Goal: Task Accomplishment & Management: Manage account settings

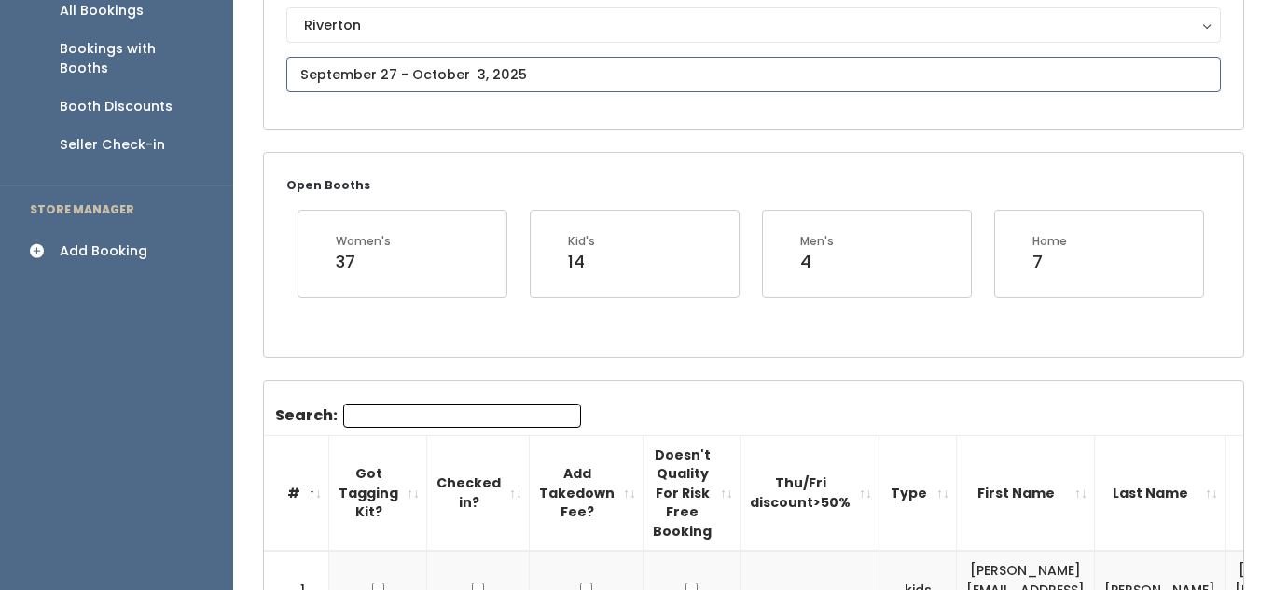
click at [362, 76] on input "text" at bounding box center [753, 74] width 934 height 35
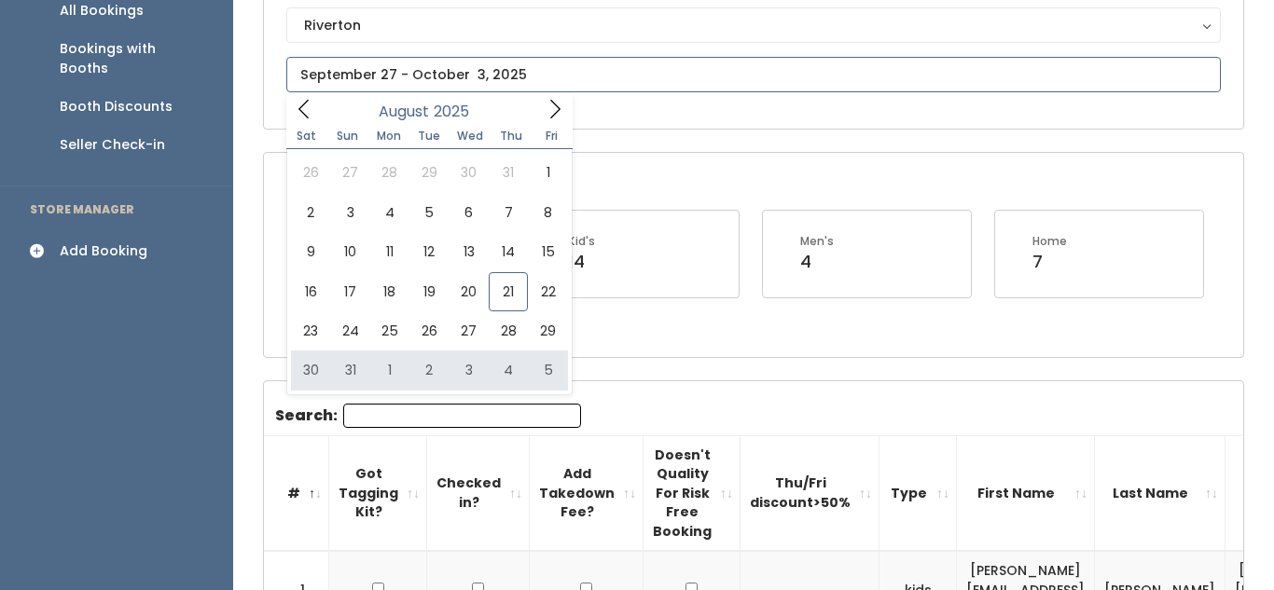
type input "[DATE] to [DATE]"
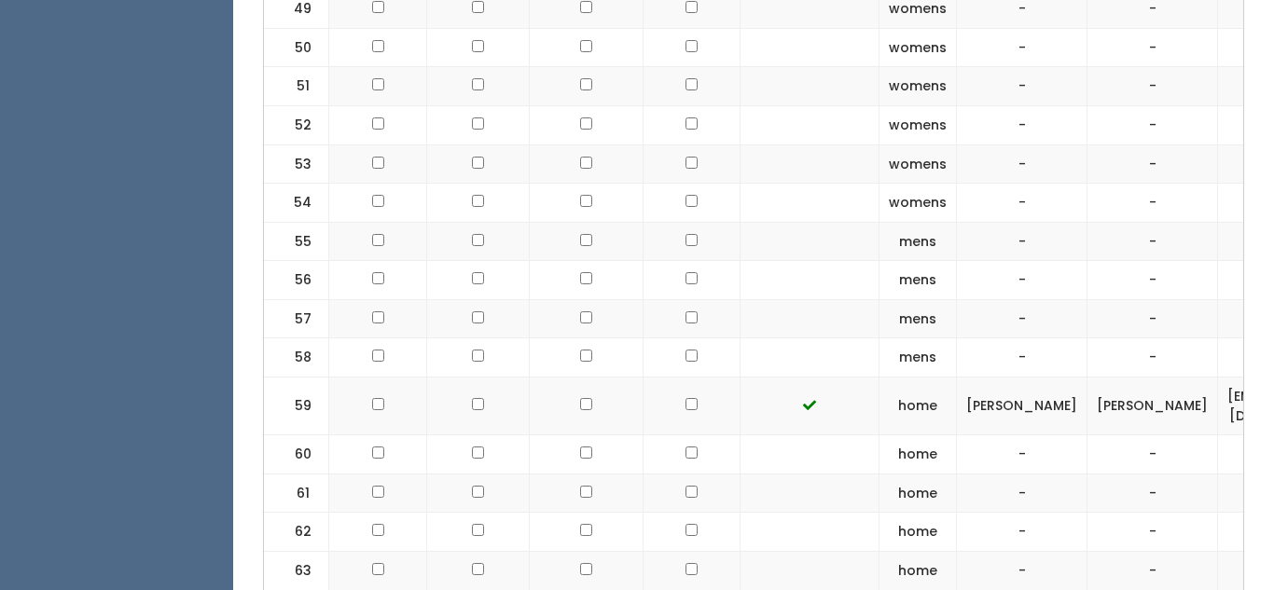
scroll to position [2769, 0]
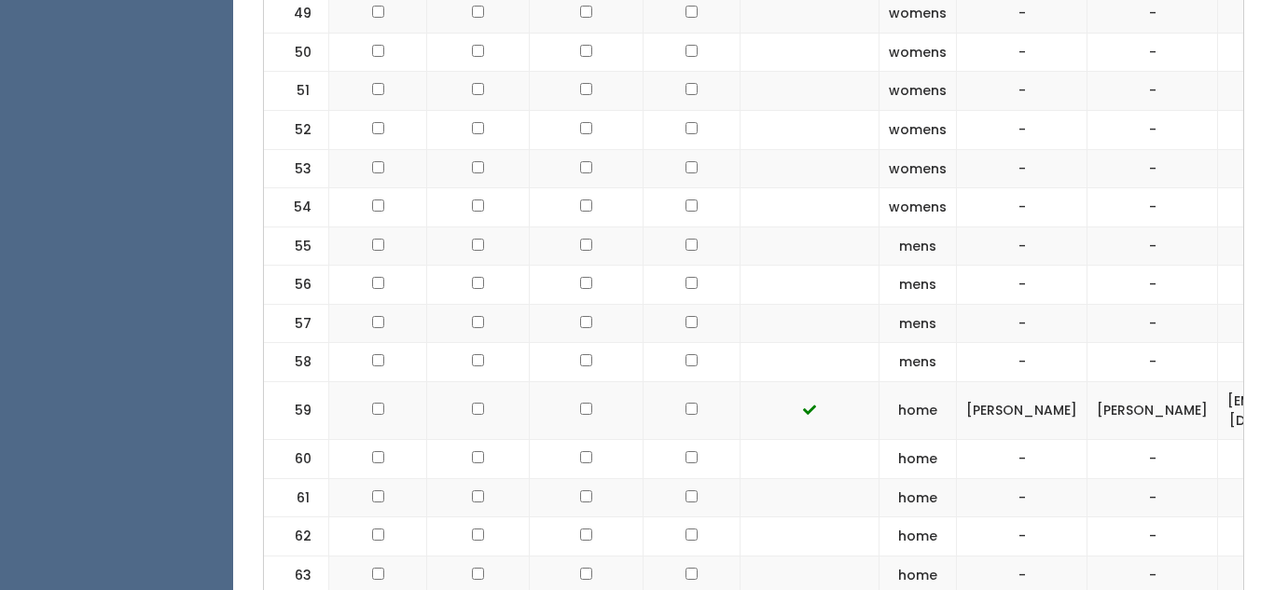
checkbox input "true"
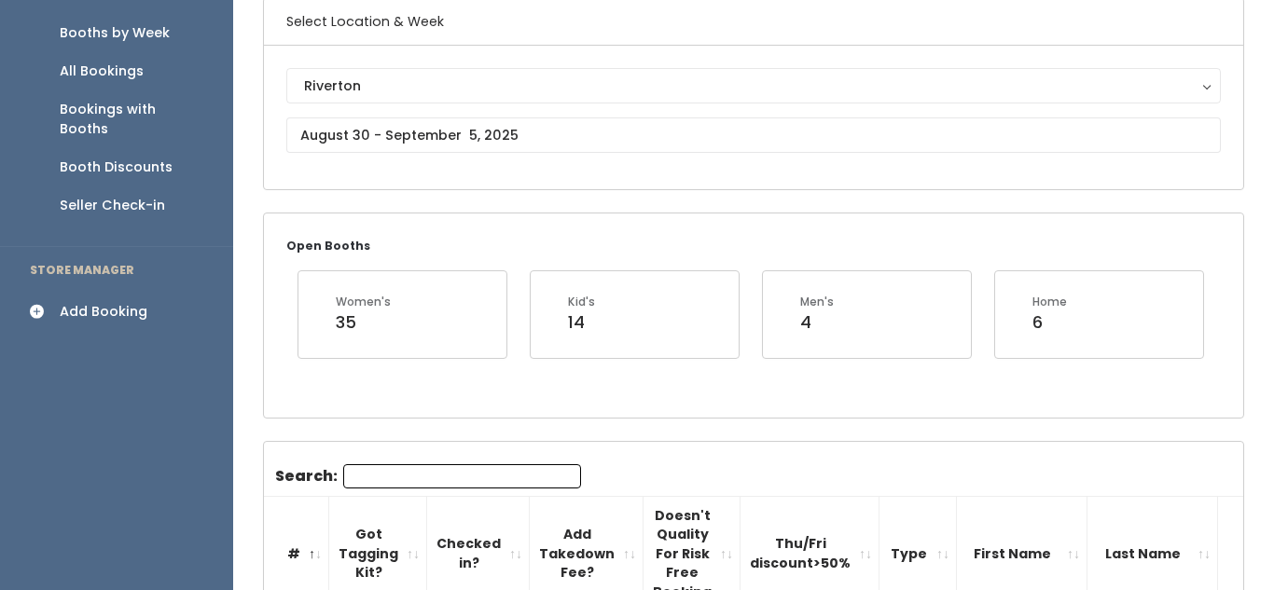
scroll to position [0, 0]
